Goal: Check status: Check status

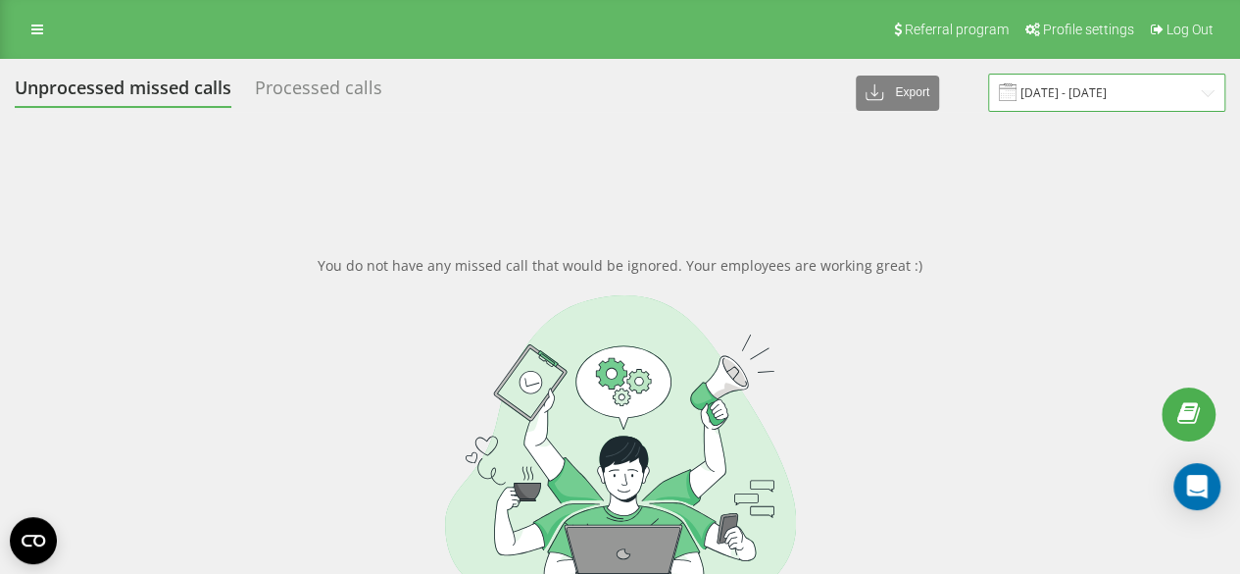
click at [1089, 91] on input "[DATE] - [DATE]" at bounding box center [1106, 93] width 237 height 38
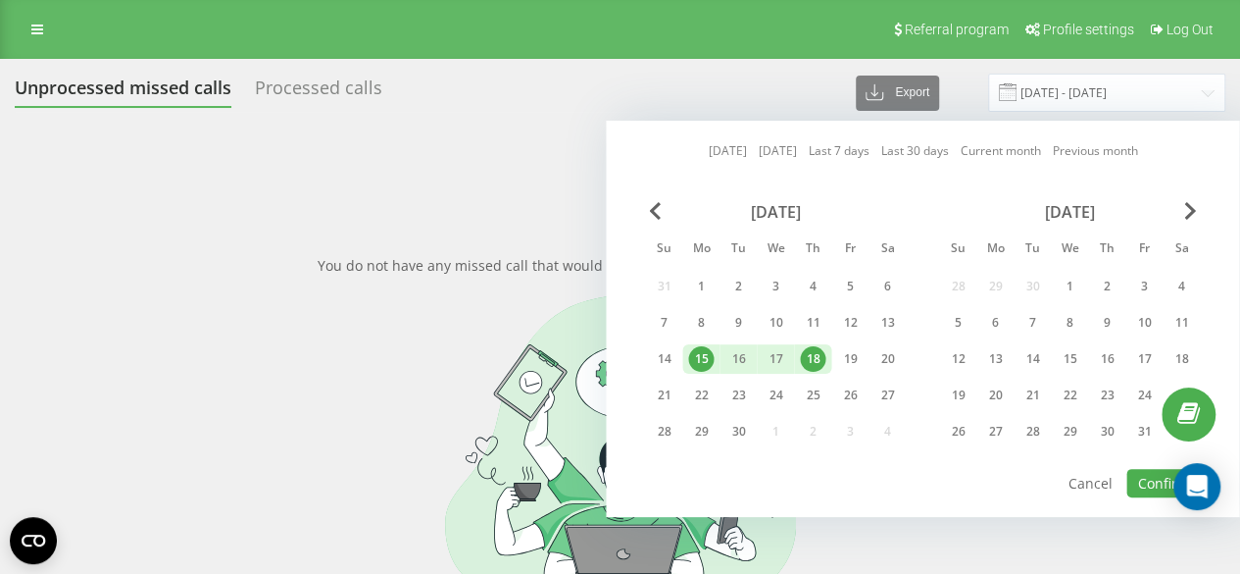
drag, startPoint x: 810, startPoint y: 361, endPoint x: 831, endPoint y: 358, distance: 21.8
click at [810, 360] on div "18" at bounding box center [812, 358] width 25 height 25
click at [842, 360] on div "19" at bounding box center [849, 358] width 25 height 25
click at [1166, 489] on button "Confirm" at bounding box center [1163, 483] width 74 height 28
type input "[DATE] - [DATE]"
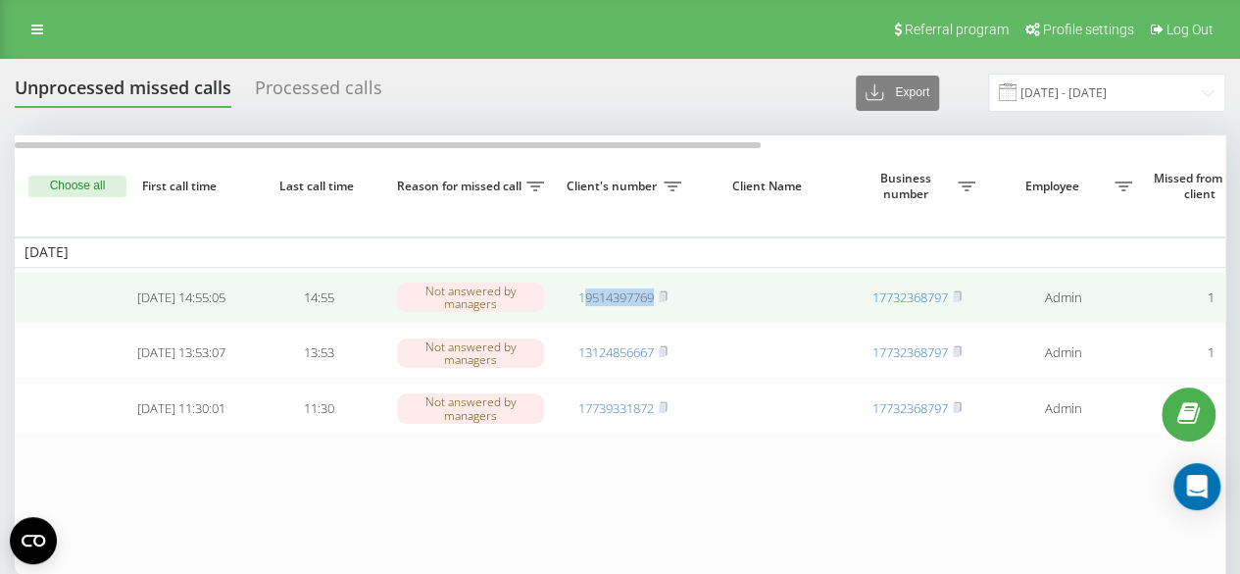
drag, startPoint x: 653, startPoint y: 313, endPoint x: 584, endPoint y: 321, distance: 69.1
click at [584, 321] on td "19514397769" at bounding box center [622, 298] width 137 height 52
copy link "9514397769"
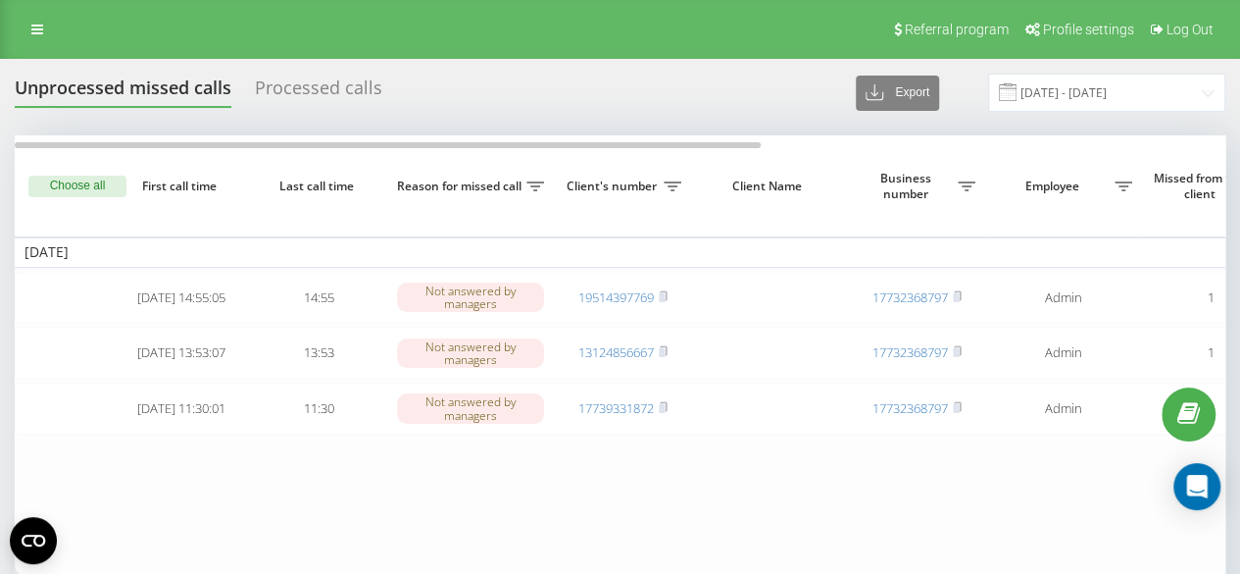
click at [500, 133] on div "Unprocessed missed calls Processed calls Export .csv .xlsx [DATE] - [DATE] Choo…" at bounding box center [620, 363] width 1211 height 578
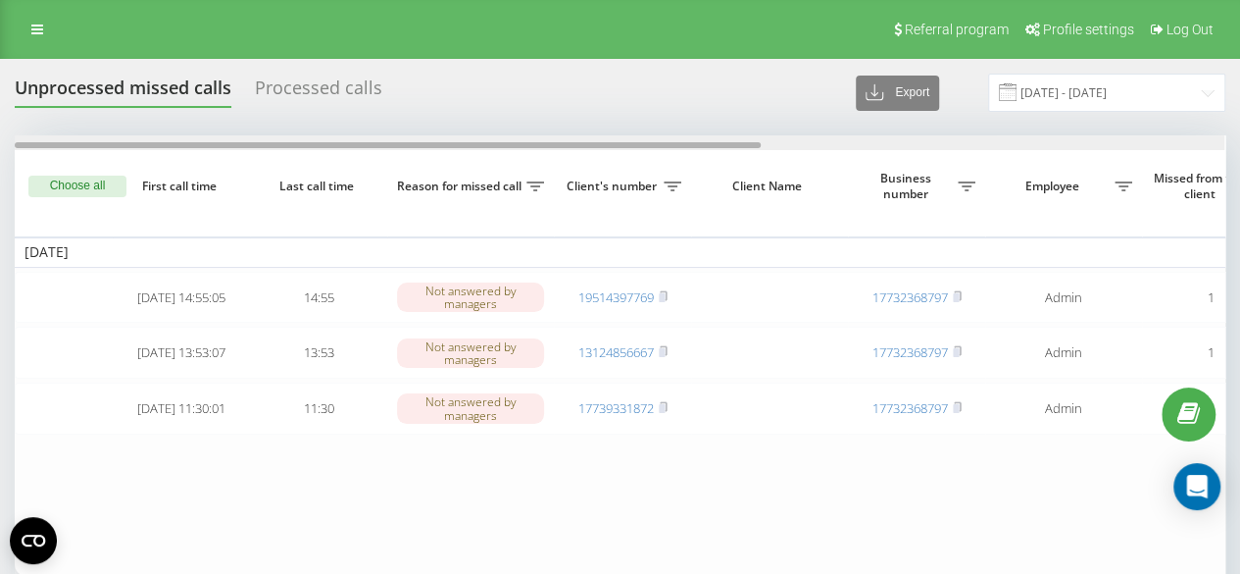
scroll to position [0, 750]
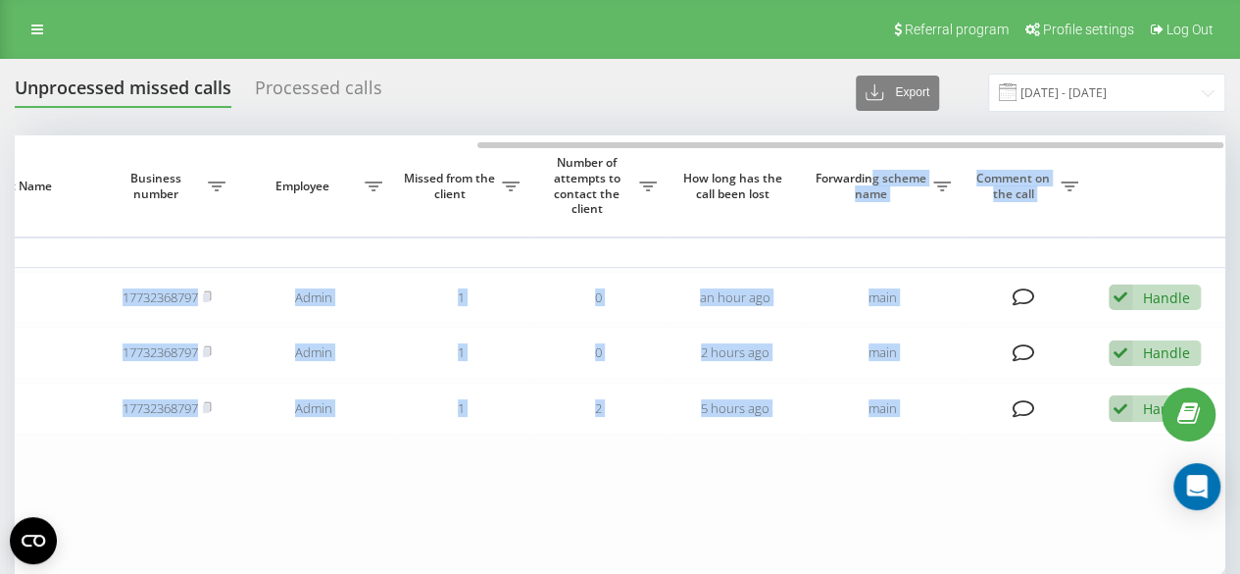
drag, startPoint x: 492, startPoint y: 140, endPoint x: 873, endPoint y: 172, distance: 381.7
click at [872, 173] on div "Choose all First call time Last call time Reason for missed call Client's numbe…" at bounding box center [620, 355] width 1211 height 440
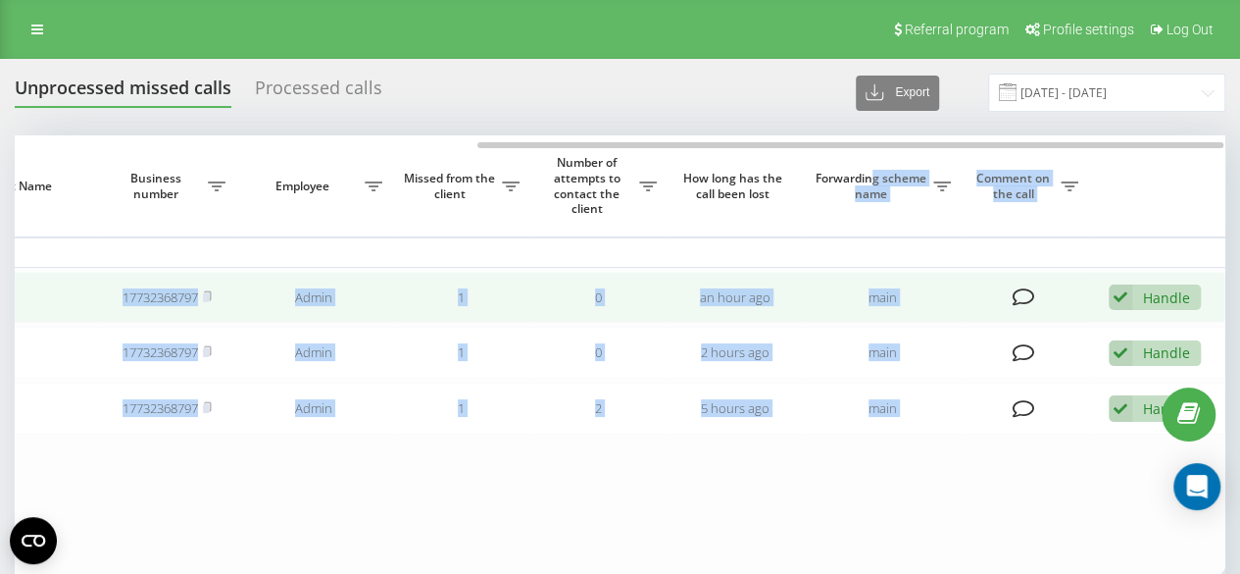
click at [1148, 290] on div "Handle" at bounding box center [1166, 297] width 47 height 19
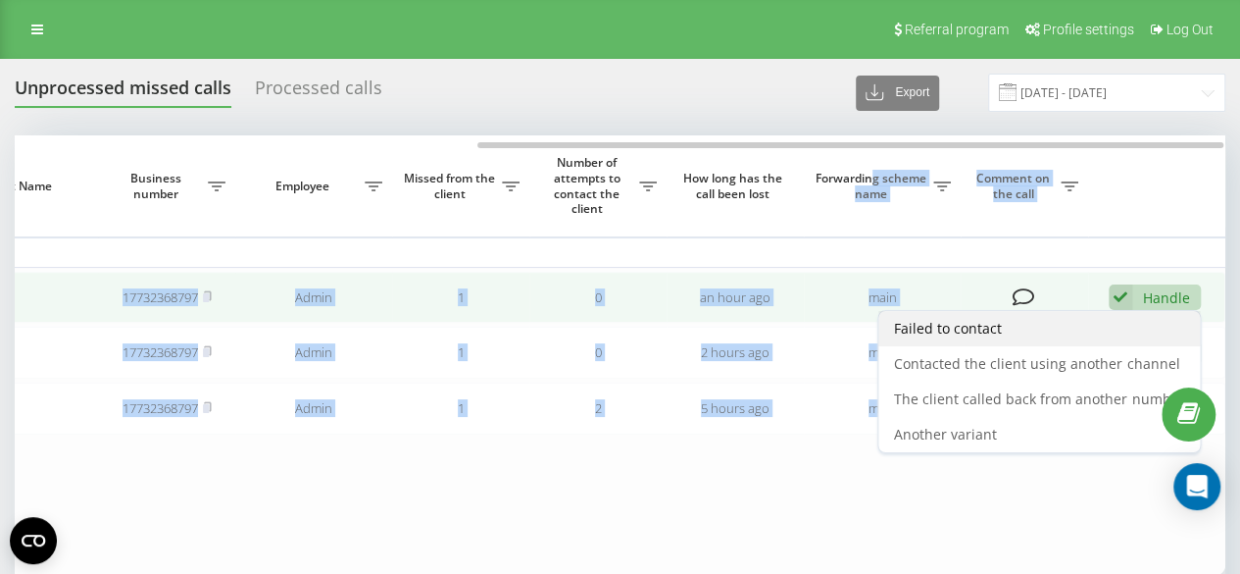
click at [984, 334] on span "Failed to contact" at bounding box center [948, 328] width 108 height 19
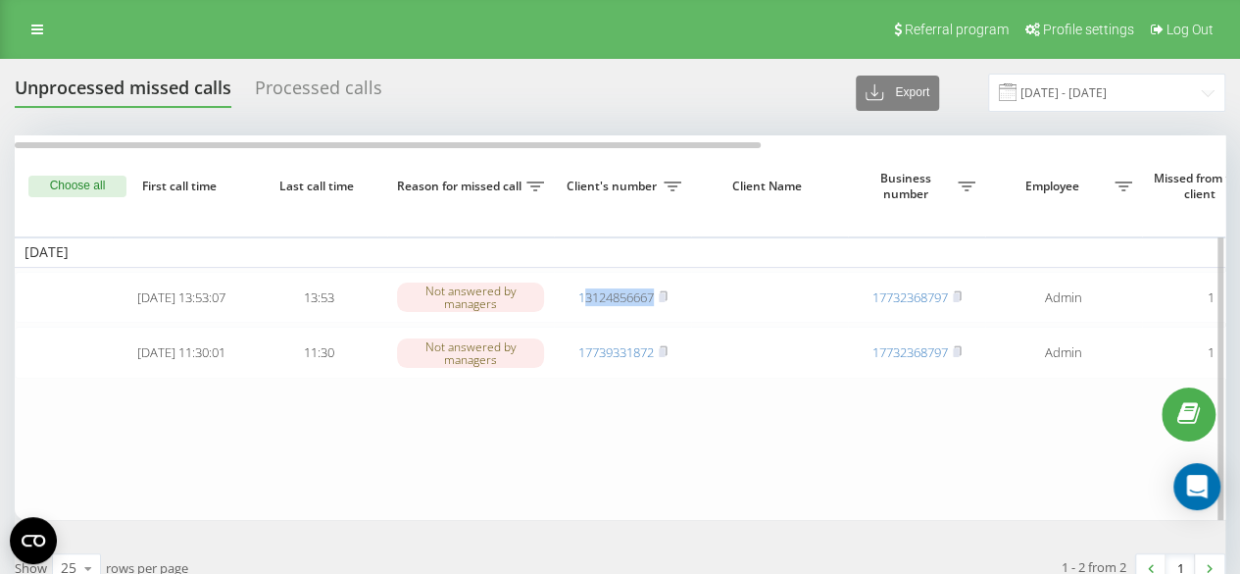
drag, startPoint x: 657, startPoint y: 310, endPoint x: 582, endPoint y: 325, distance: 75.9
click at [582, 325] on table "[DATE] [DATE] 13:53:07 13:53 Not answered by managers 13124856667 17732368797 A…" at bounding box center [995, 327] width 1961 height 384
copy link "3124856667"
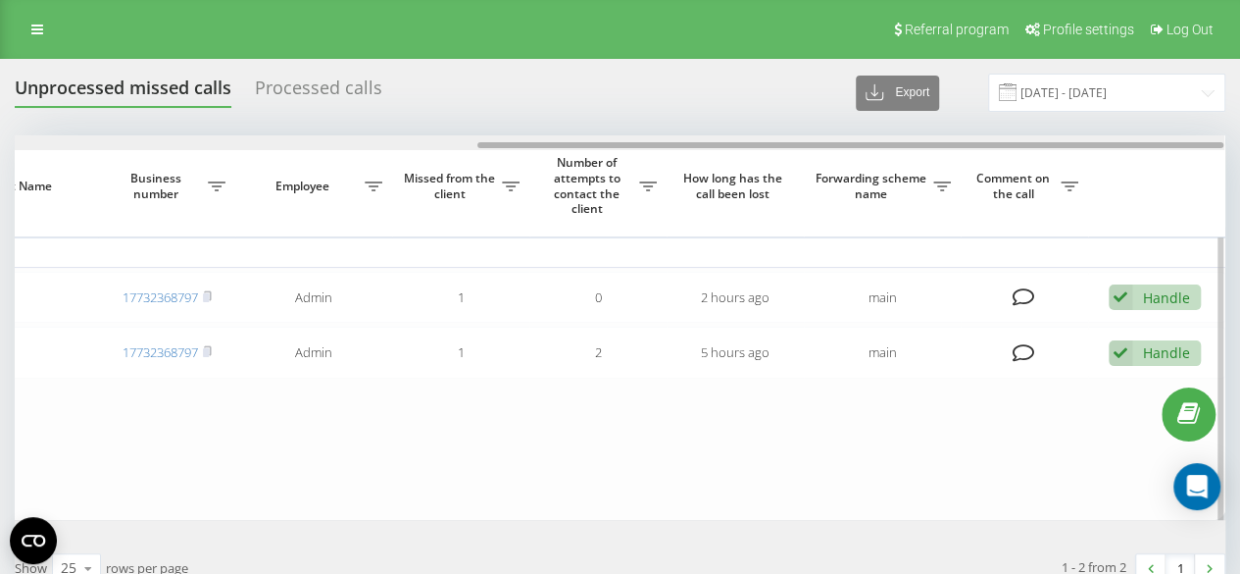
drag, startPoint x: 469, startPoint y: 138, endPoint x: 486, endPoint y: 140, distance: 17.8
click at [486, 140] on div at bounding box center [620, 142] width 1210 height 15
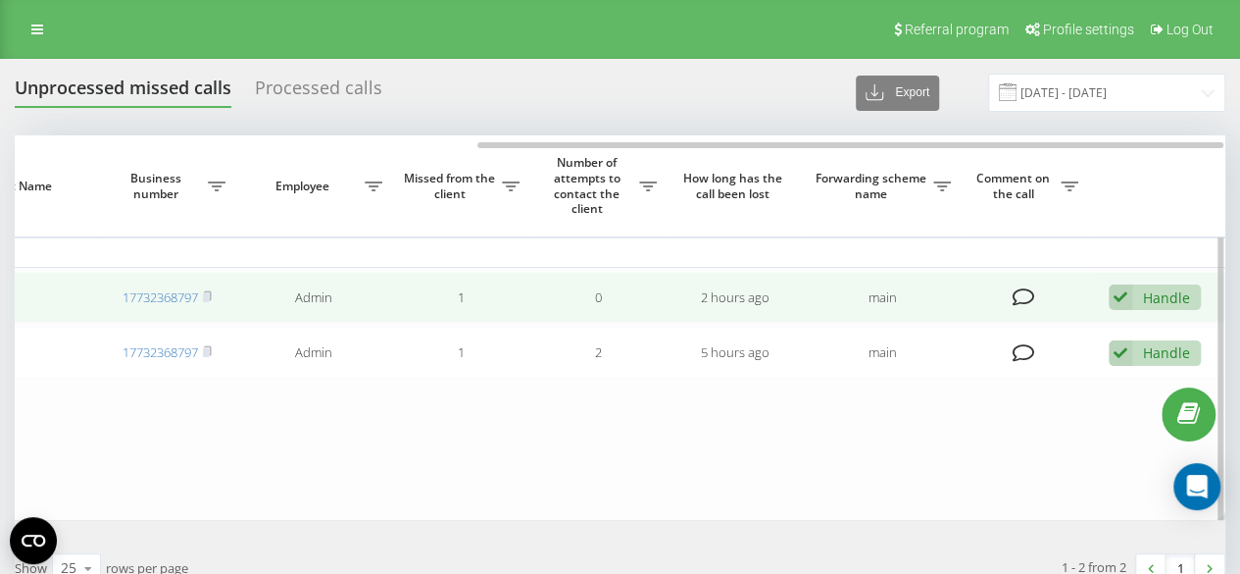
click at [1153, 298] on div "Handle" at bounding box center [1166, 297] width 47 height 19
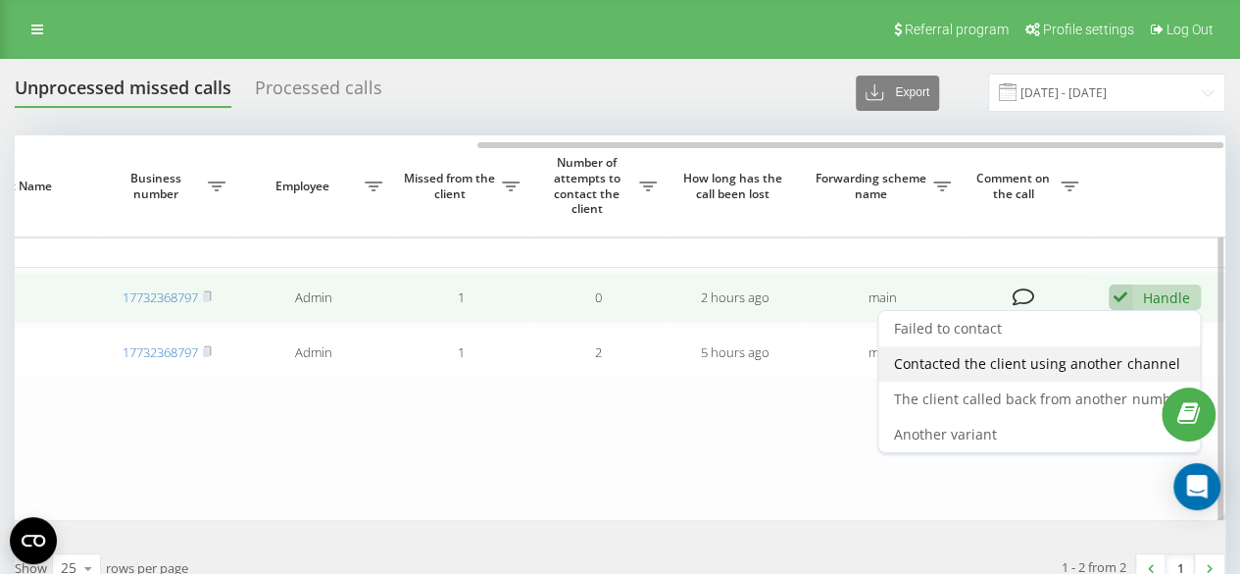
click at [1039, 364] on span "Contacted the client using another channel" at bounding box center [1036, 363] width 285 height 19
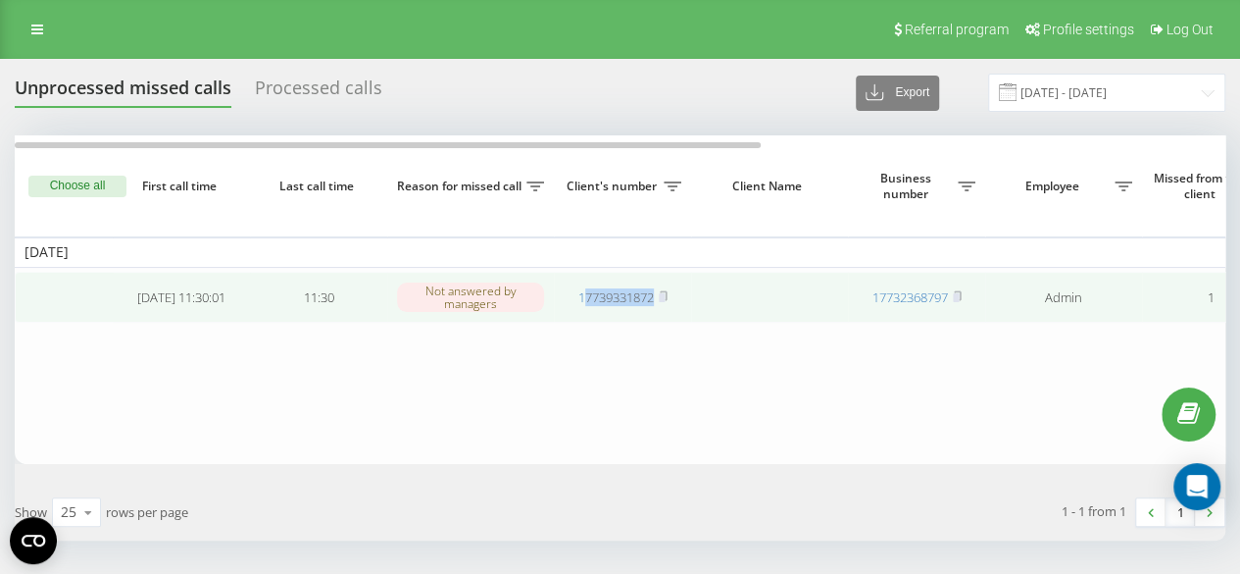
drag, startPoint x: 659, startPoint y: 305, endPoint x: 584, endPoint y: 321, distance: 76.1
click at [584, 321] on td "17739331872" at bounding box center [622, 298] width 137 height 52
copy link "7739331872"
